Goal: Download file/media

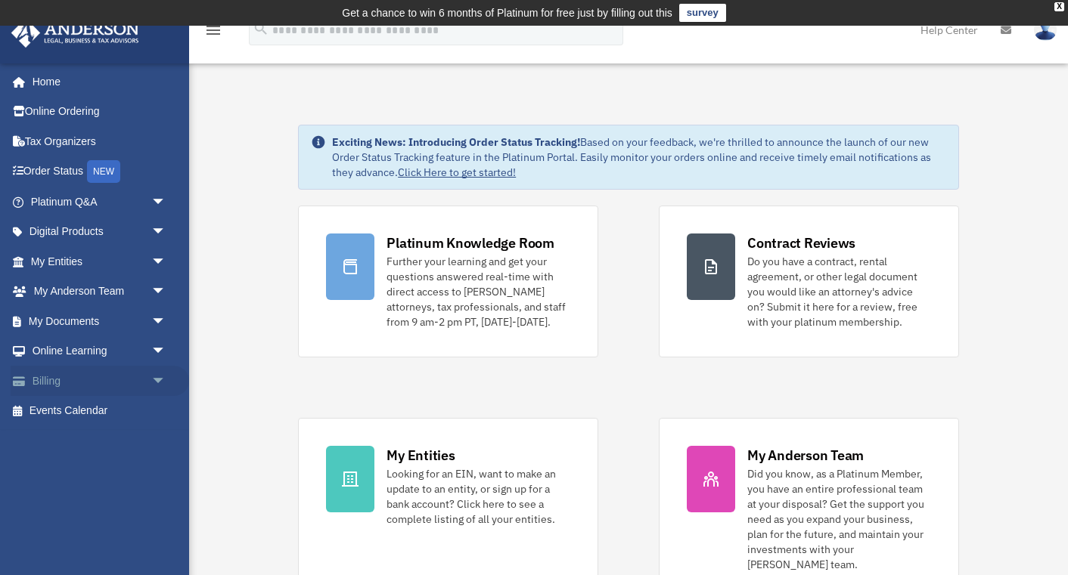
click at [52, 373] on link "Billing arrow_drop_down" at bounding box center [100, 381] width 178 height 30
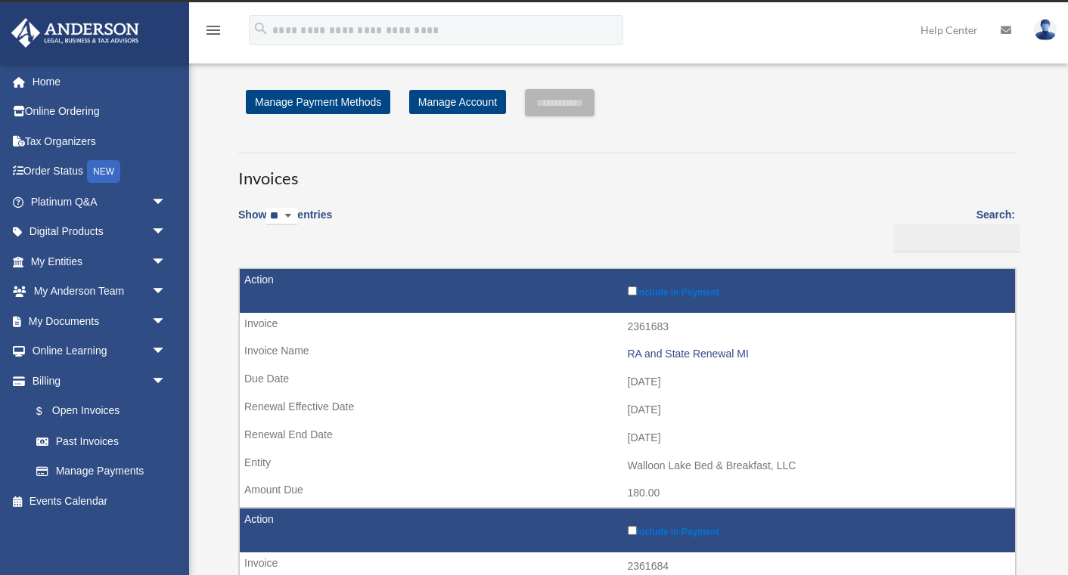
scroll to position [26, 0]
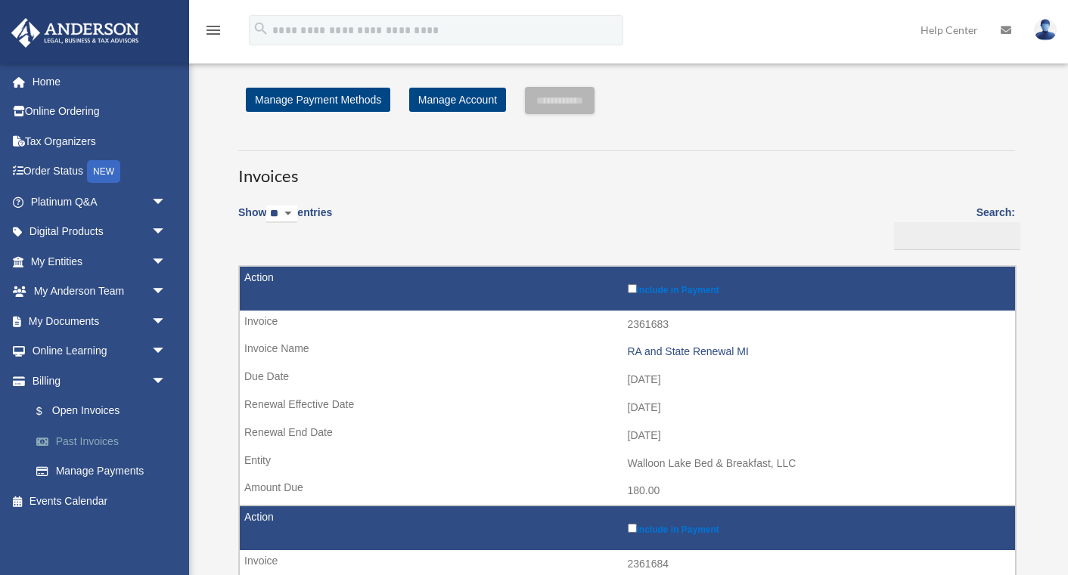
click at [99, 432] on link "Past Invoices" at bounding box center [105, 441] width 168 height 30
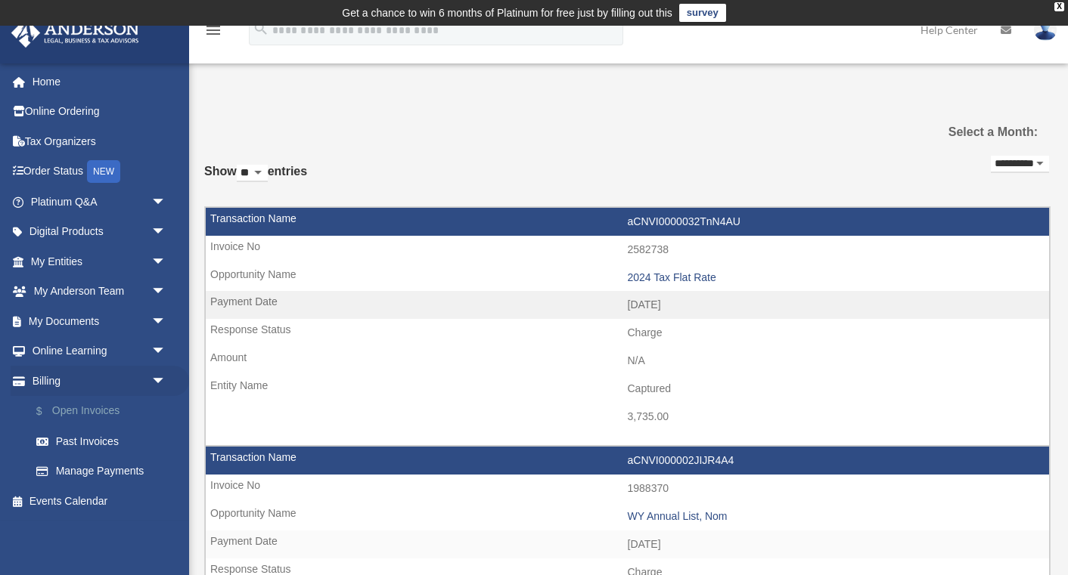
click at [82, 408] on link "$ Open Invoices" at bounding box center [105, 411] width 168 height 31
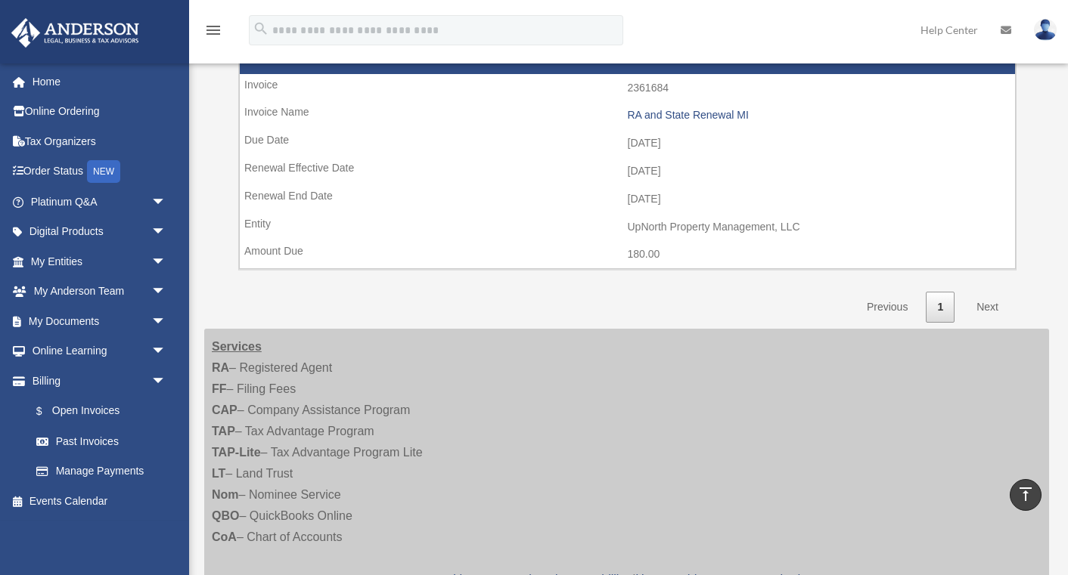
scroll to position [506, 0]
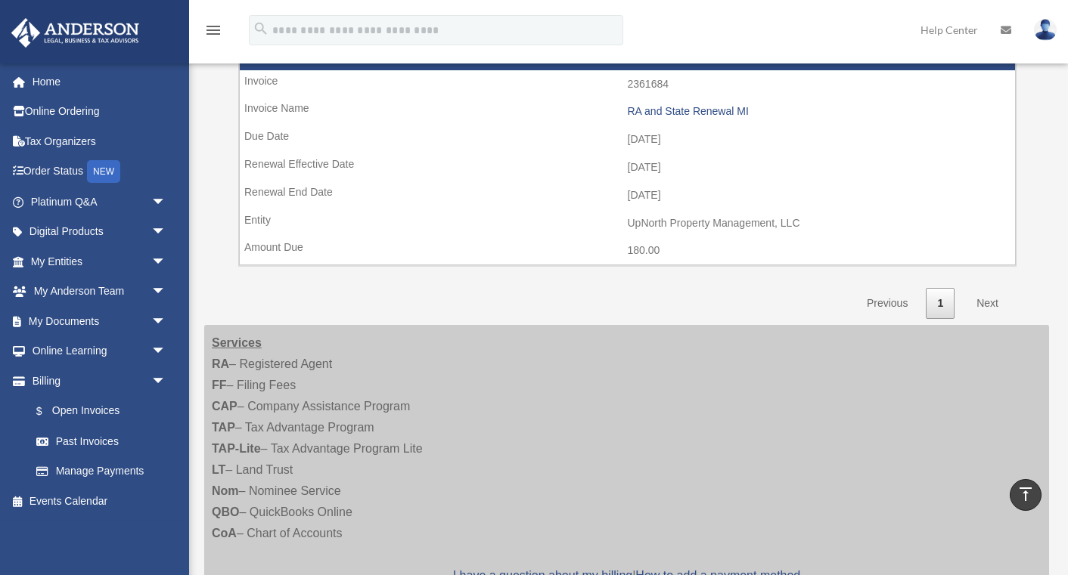
click at [986, 289] on link "Next" at bounding box center [987, 303] width 45 height 31
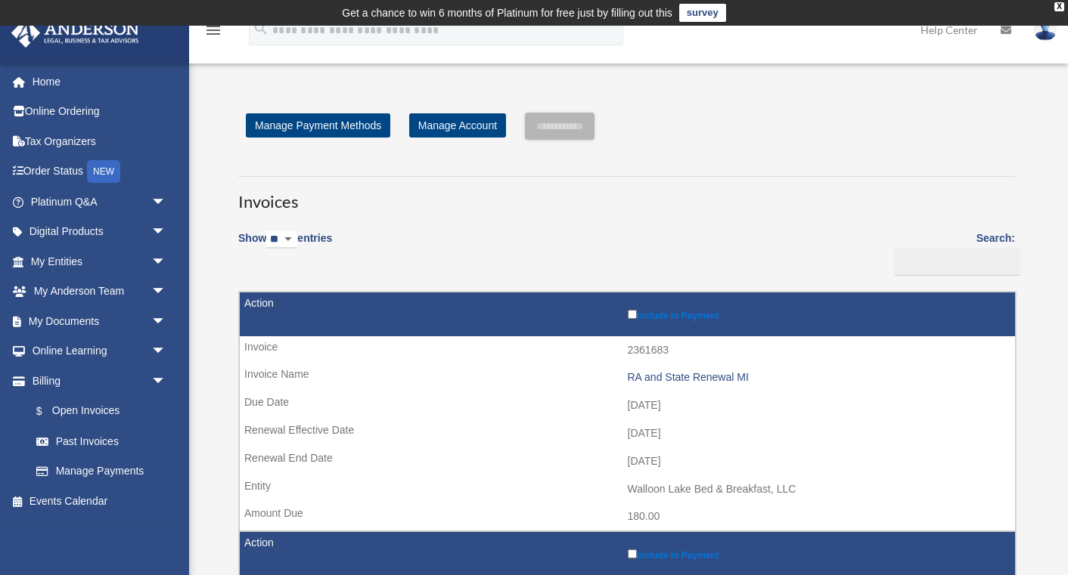
scroll to position [0, 0]
click at [1058, 5] on div "X" at bounding box center [1059, 6] width 10 height 9
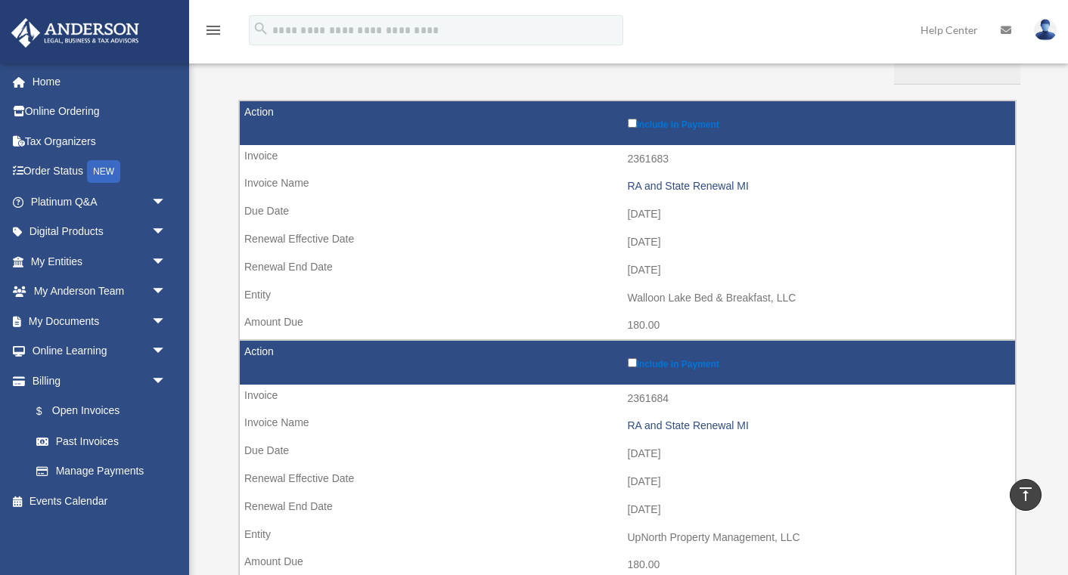
scroll to position [26, 0]
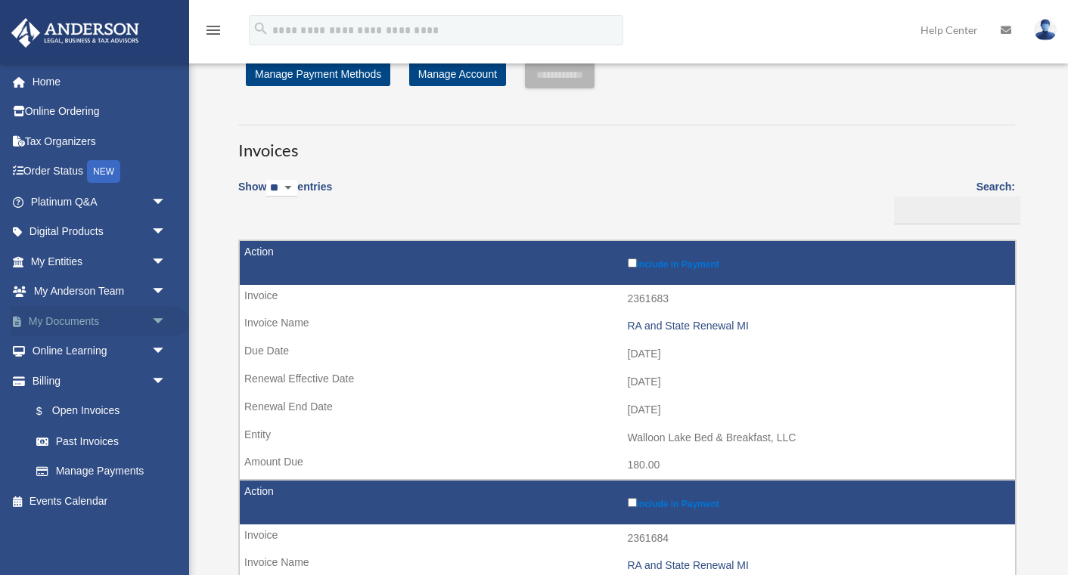
click at [158, 321] on span "arrow_drop_down" at bounding box center [166, 321] width 30 height 31
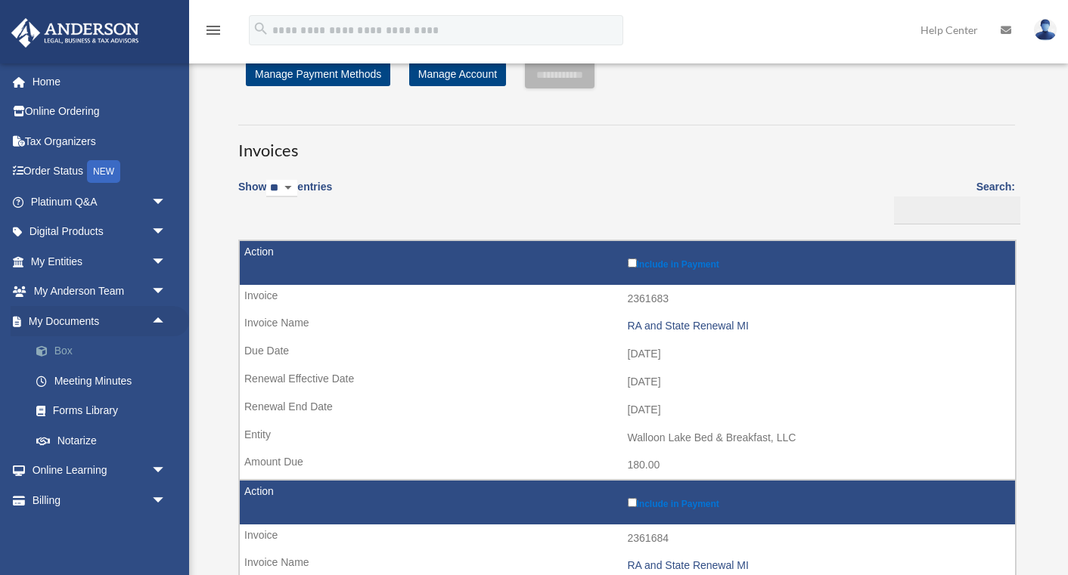
click at [87, 350] on link "Box" at bounding box center [105, 351] width 168 height 30
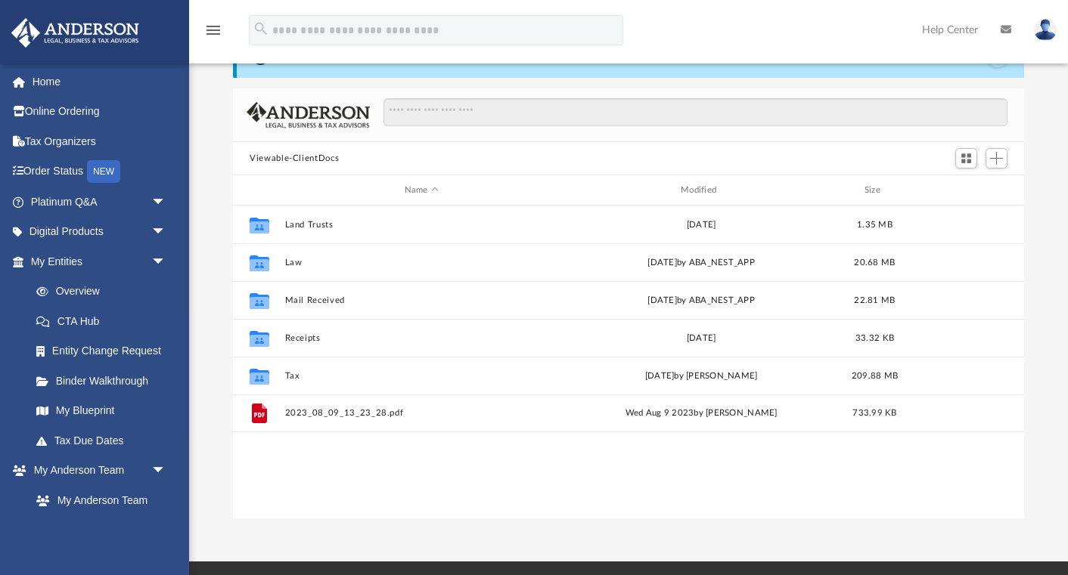
scroll to position [55, 0]
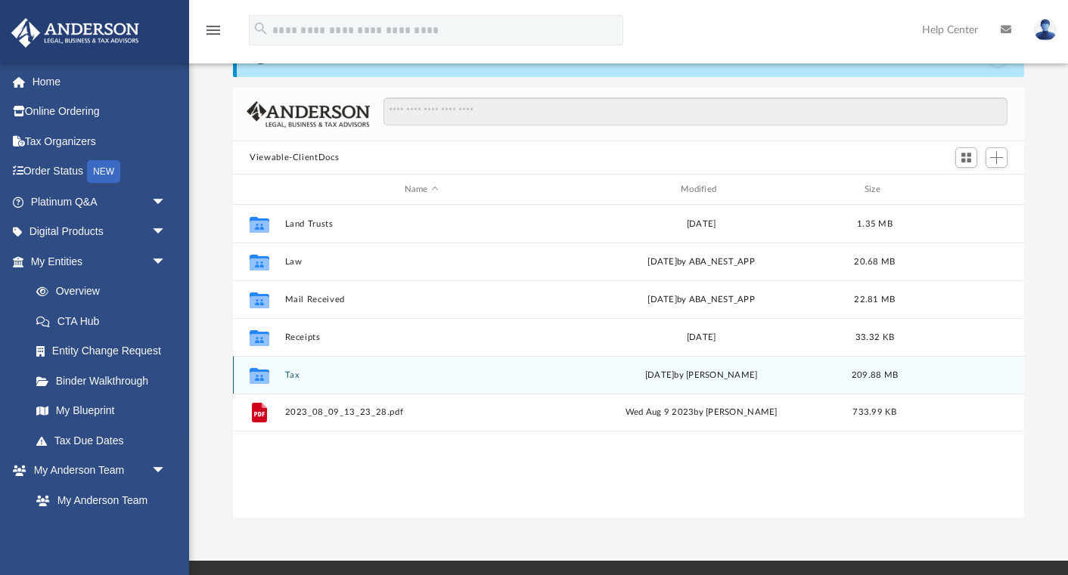
click at [262, 379] on icon "grid" at bounding box center [259, 375] width 20 height 16
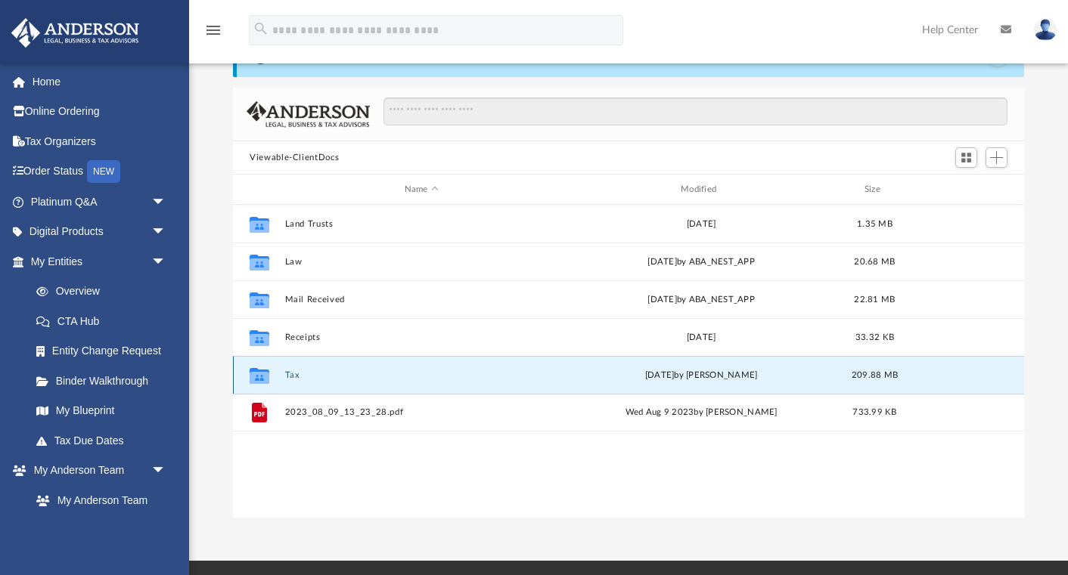
click at [296, 378] on button "Tax" at bounding box center [421, 375] width 273 height 10
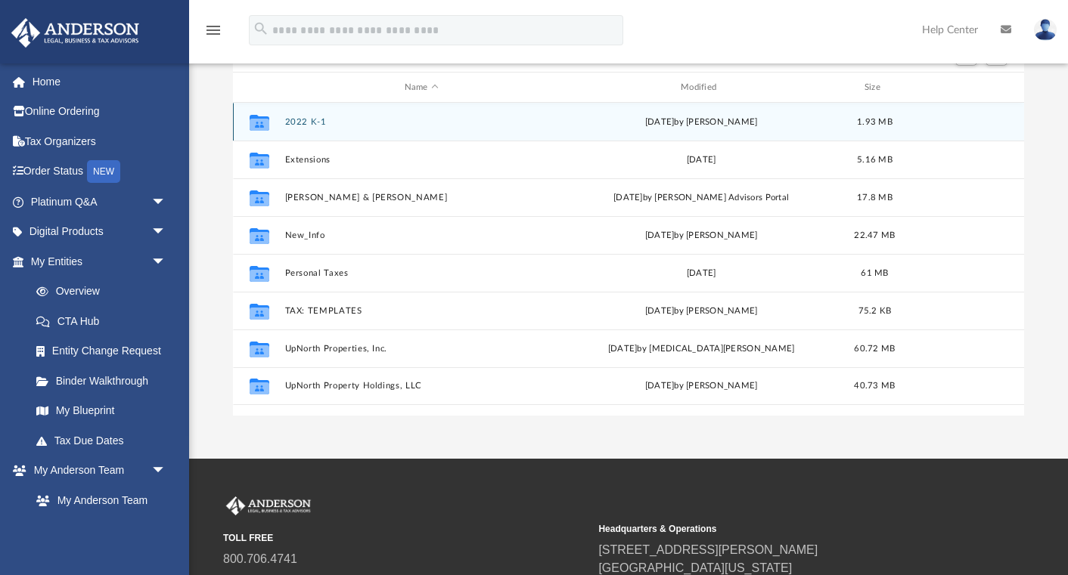
scroll to position [128, 0]
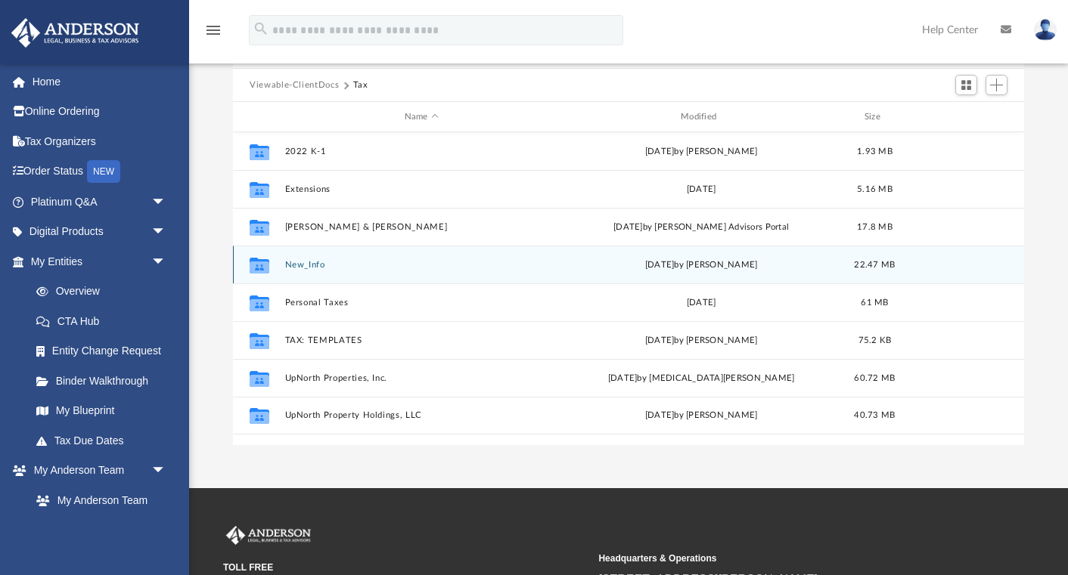
click at [304, 267] on button "New_Info" at bounding box center [421, 265] width 273 height 10
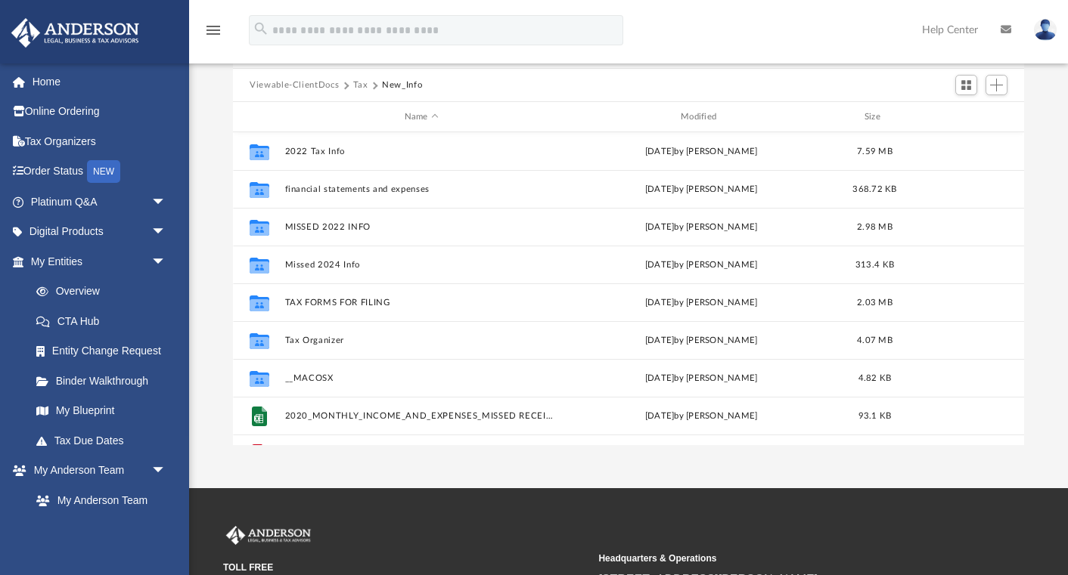
scroll to position [0, 0]
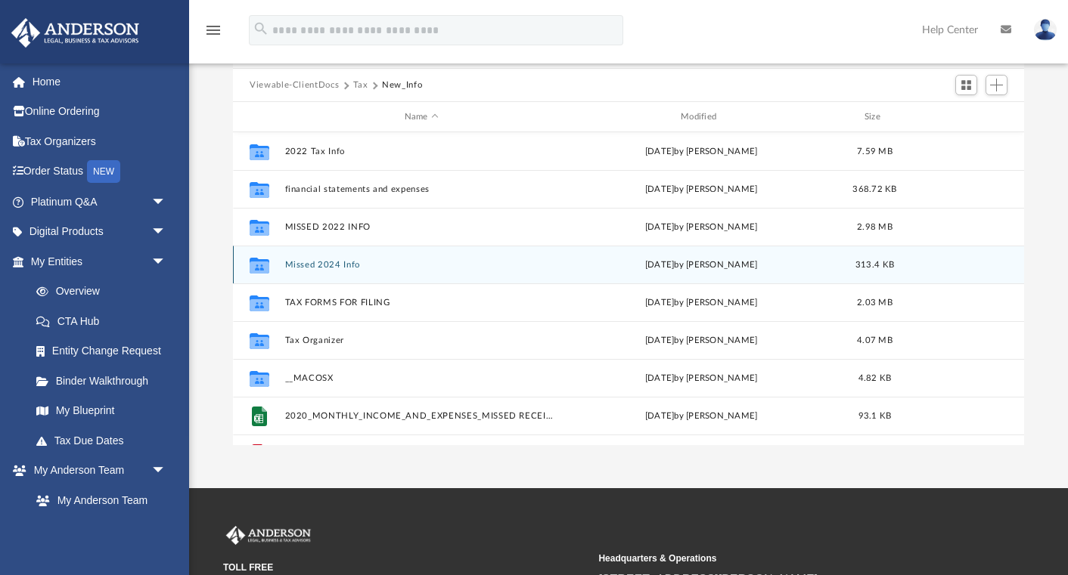
click at [329, 261] on button "Missed 2024 Info" at bounding box center [421, 265] width 273 height 10
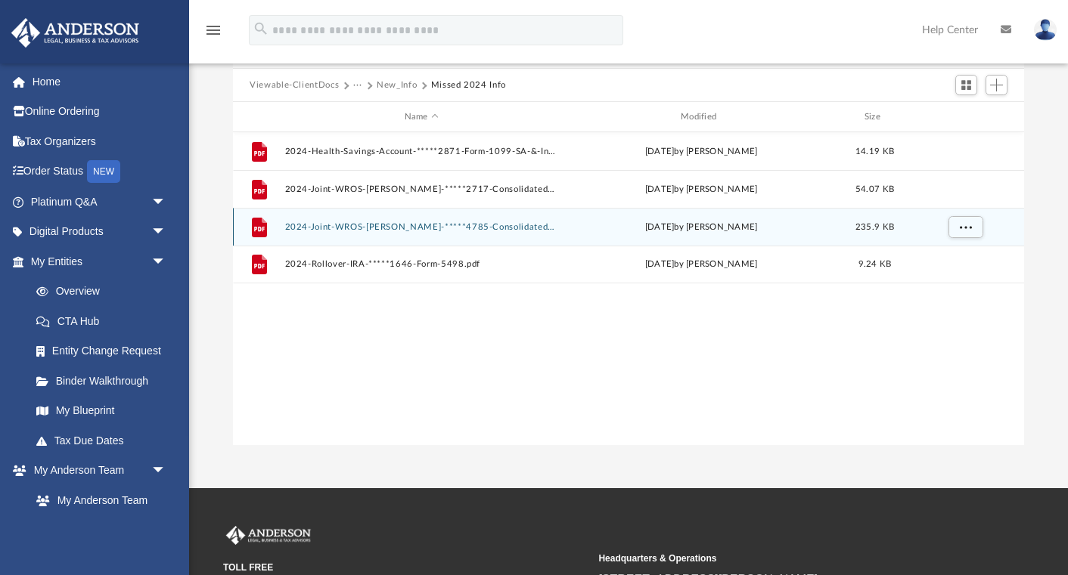
click at [311, 224] on button "2024-Joint-WROS-[PERSON_NAME]-*****4785-Consolidated-Form-1099.pdf" at bounding box center [421, 227] width 273 height 10
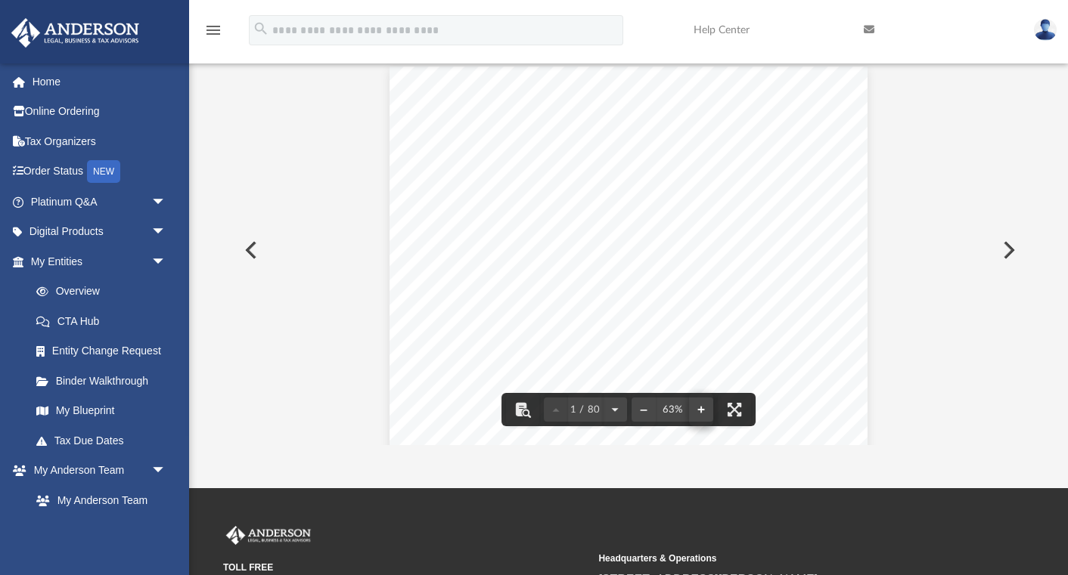
click at [702, 407] on button "File preview" at bounding box center [701, 409] width 24 height 33
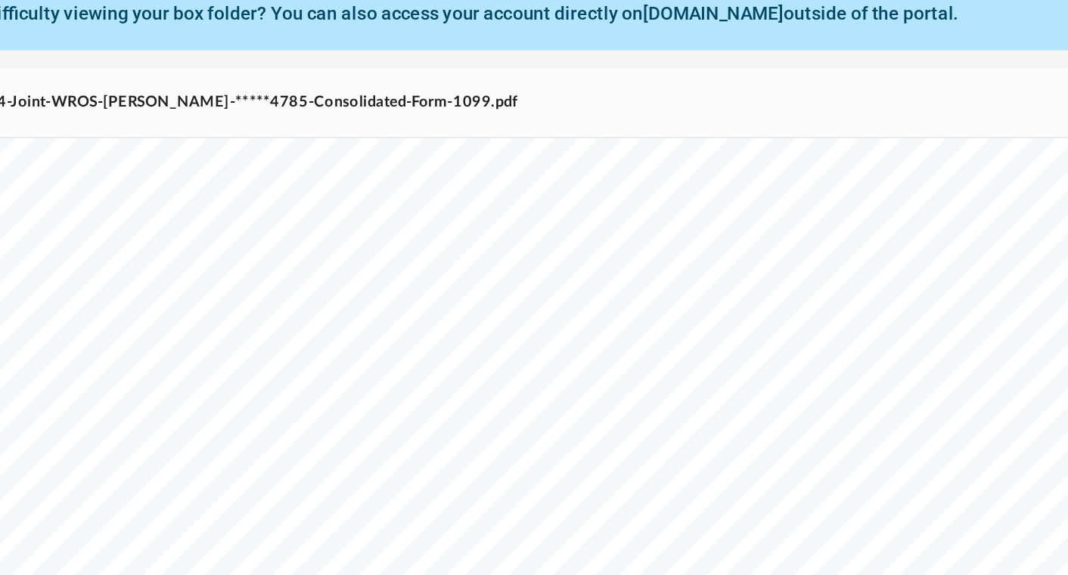
scroll to position [316, 0]
